Goal: Navigation & Orientation: Go to known website

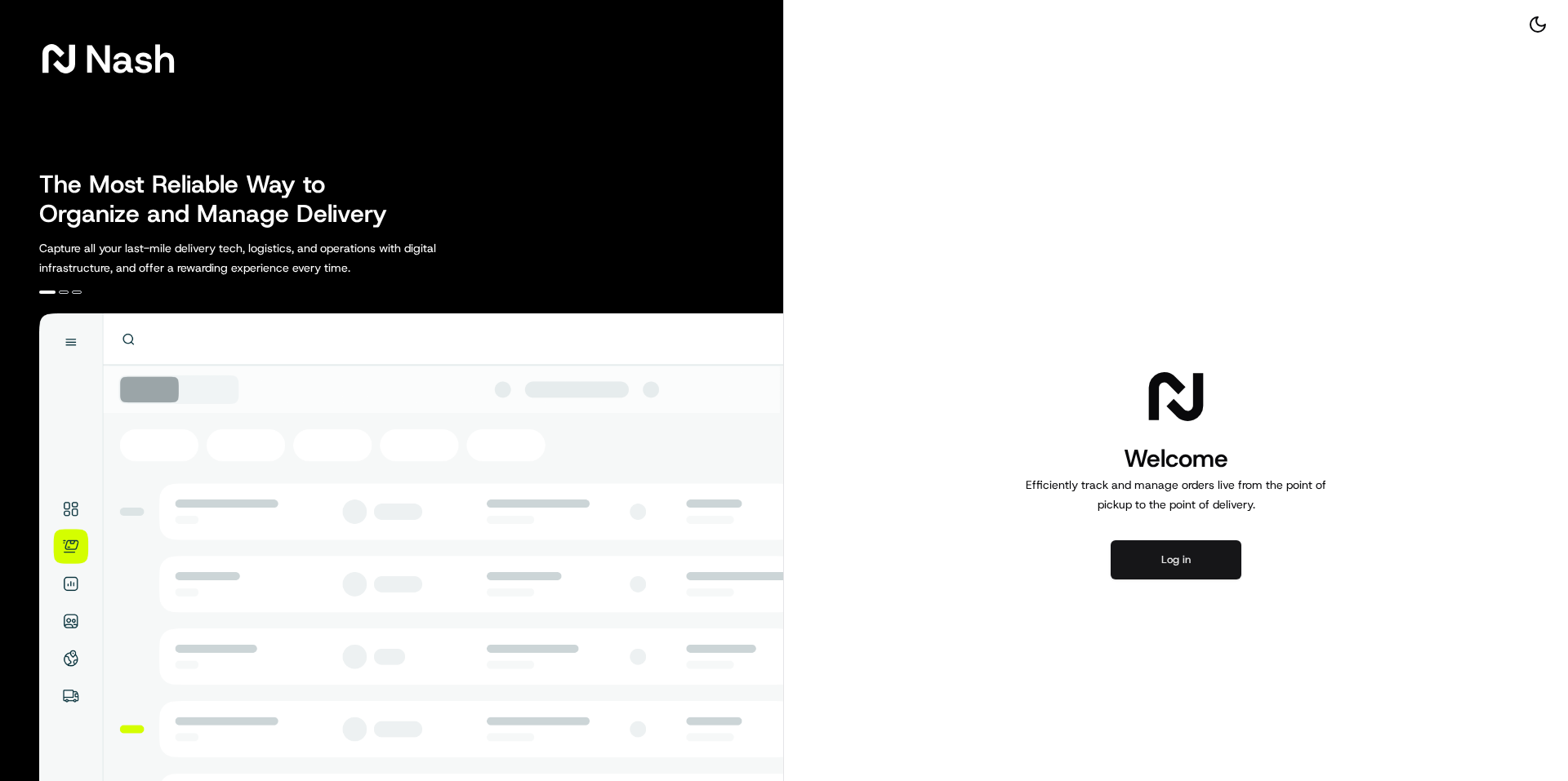
click at [1140, 547] on button "Log in" at bounding box center [1175, 560] width 131 height 39
